Goal: Find specific page/section: Find specific page/section

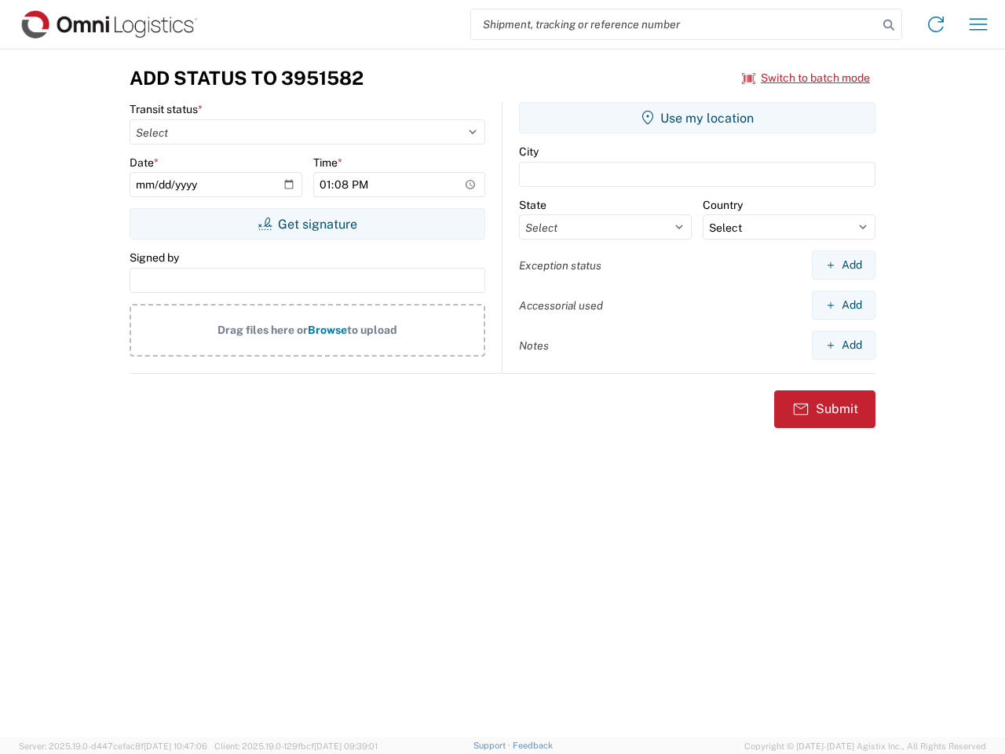
click at [674, 24] on input "search" at bounding box center [674, 24] width 407 height 30
click at [889, 25] on icon at bounding box center [889, 25] width 22 height 22
click at [936, 24] on icon at bounding box center [935, 24] width 25 height 25
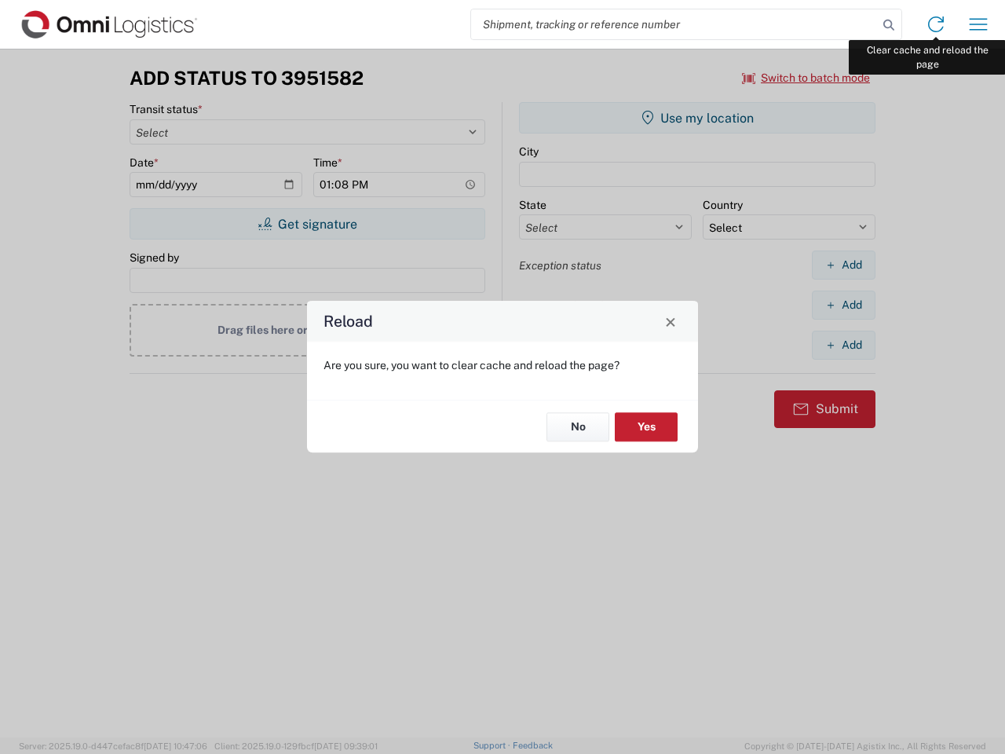
click at [978, 24] on div "Reload Are you sure, you want to clear cache and reload the page? No Yes" at bounding box center [502, 377] width 1005 height 754
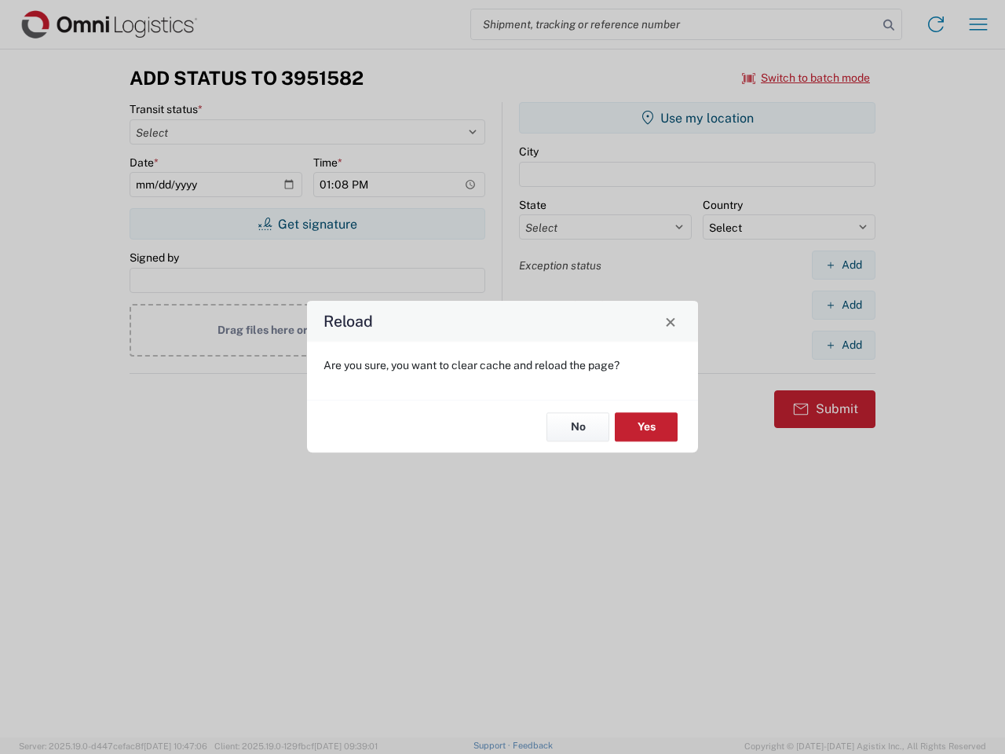
click at [806, 78] on div "Reload Are you sure, you want to clear cache and reload the page? No Yes" at bounding box center [502, 377] width 1005 height 754
click at [307, 224] on div "Reload Are you sure, you want to clear cache and reload the page? No Yes" at bounding box center [502, 377] width 1005 height 754
click at [697, 118] on div "Reload Are you sure, you want to clear cache and reload the page? No Yes" at bounding box center [502, 377] width 1005 height 754
click at [843, 265] on div "Reload Are you sure, you want to clear cache and reload the page? No Yes" at bounding box center [502, 377] width 1005 height 754
click at [843, 305] on div "Reload Are you sure, you want to clear cache and reload the page? No Yes" at bounding box center [502, 377] width 1005 height 754
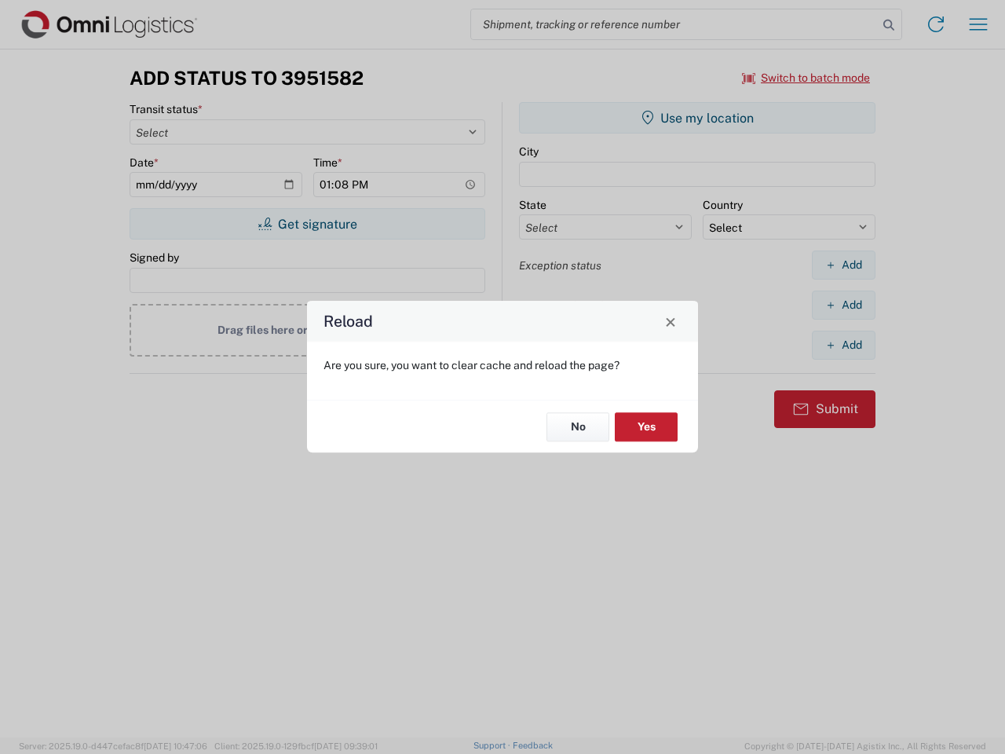
click at [843, 345] on div "Reload Are you sure, you want to clear cache and reload the page? No Yes" at bounding box center [502, 377] width 1005 height 754
